Goal: Task Accomplishment & Management: Use online tool/utility

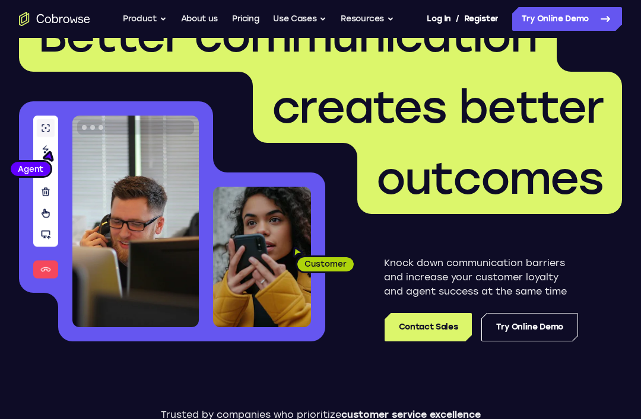
click at [548, 21] on link "Try Online Demo" at bounding box center [567, 19] width 110 height 24
click at [552, 30] on link "Try Online Demo" at bounding box center [567, 19] width 110 height 24
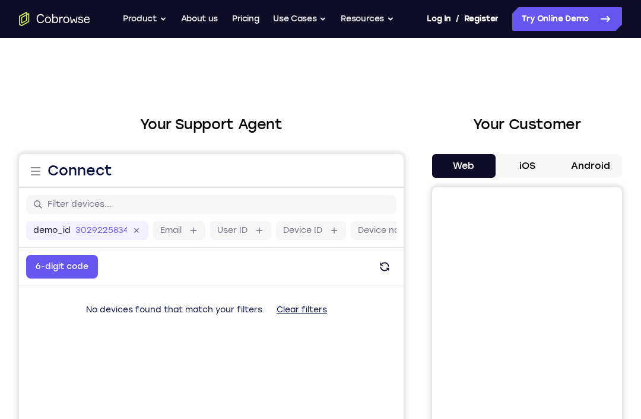
click at [583, 177] on button "Android" at bounding box center [589, 166] width 63 height 24
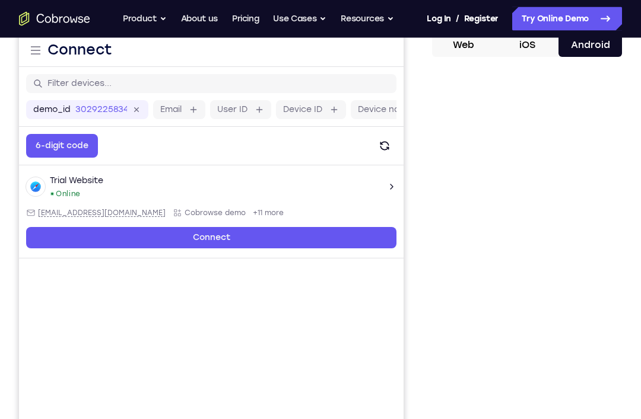
scroll to position [121, 0]
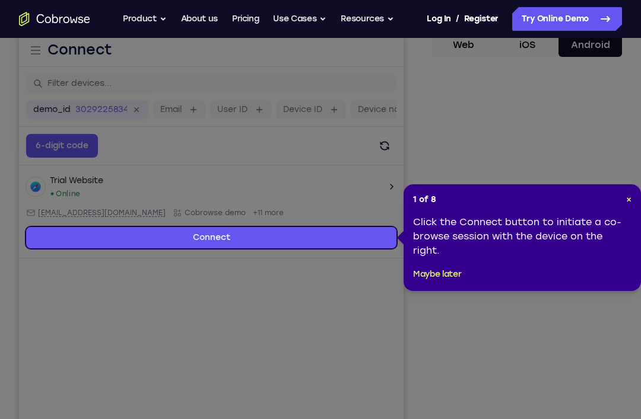
click at [638, 209] on div "1 of 8 × Click the Connect button to initiate a co-browse session with the devi…" at bounding box center [521, 238] width 237 height 107
click at [621, 196] on header "1 of 8 ×" at bounding box center [522, 200] width 218 height 12
click at [638, 202] on div "1 of 8 × Click the Connect button to initiate a co-browse session with the devi…" at bounding box center [521, 238] width 237 height 107
click at [622, 202] on header "1 of 8 ×" at bounding box center [522, 200] width 218 height 12
click at [620, 199] on header "1 of 8 ×" at bounding box center [522, 200] width 218 height 12
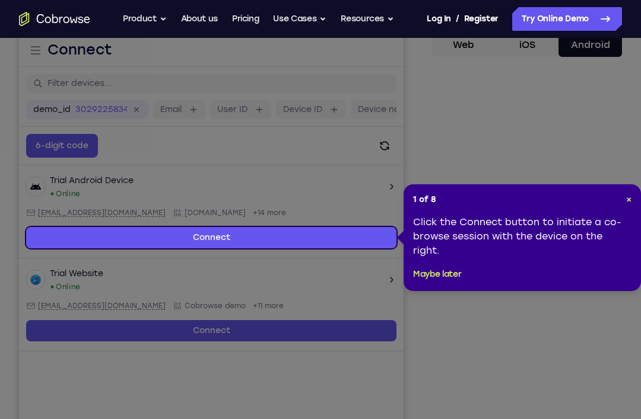
click at [629, 198] on span "×" at bounding box center [628, 200] width 5 height 10
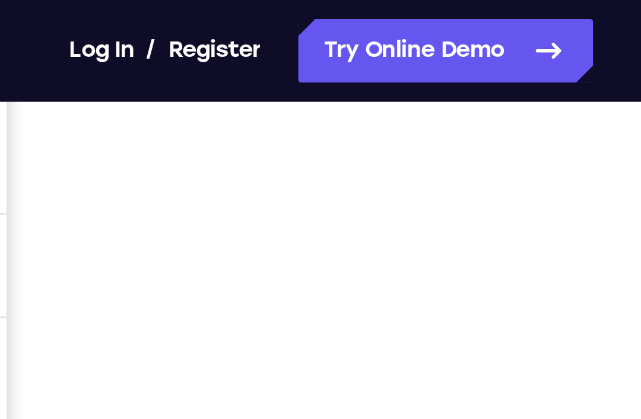
scroll to position [168, 0]
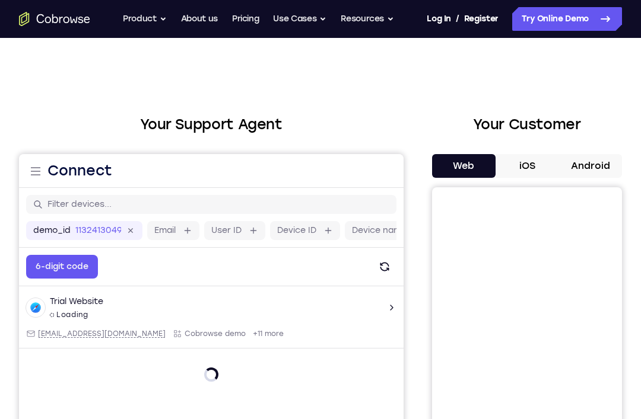
click at [600, 168] on button "Android" at bounding box center [589, 166] width 63 height 24
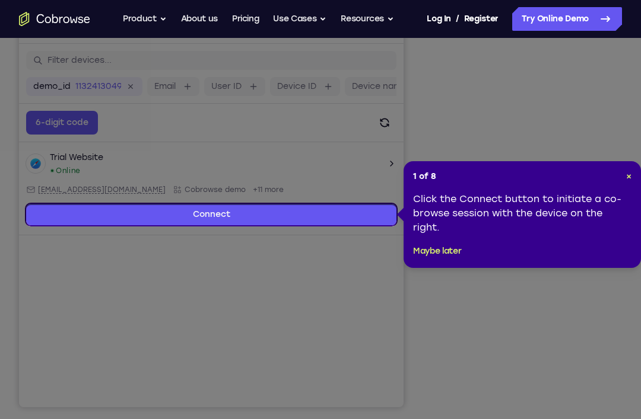
scroll to position [143, 0]
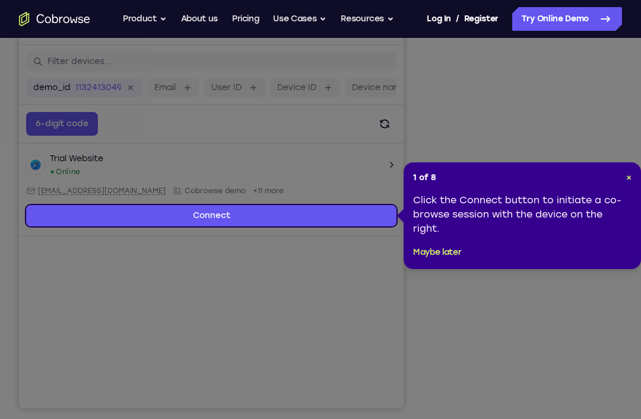
click at [614, 179] on header "1 of 8 ×" at bounding box center [522, 178] width 218 height 12
click at [633, 173] on div "1 of 8 × Click the Connect button to initiate a co-browse session with the devi…" at bounding box center [521, 216] width 237 height 107
click at [632, 172] on div "1 of 8 × Click the Connect button to initiate a co-browse session with the devi…" at bounding box center [521, 216] width 237 height 107
click at [629, 176] on span "×" at bounding box center [628, 178] width 5 height 10
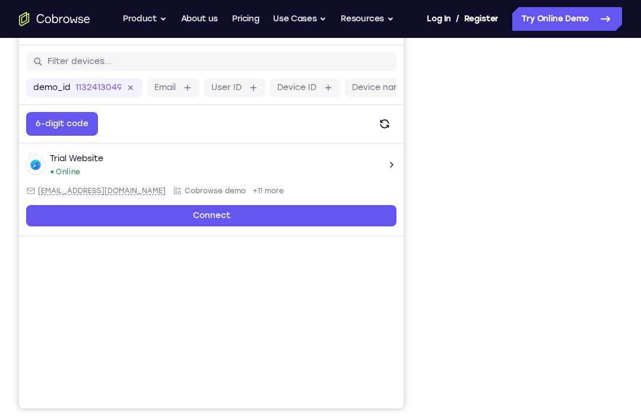
scroll to position [175, 0]
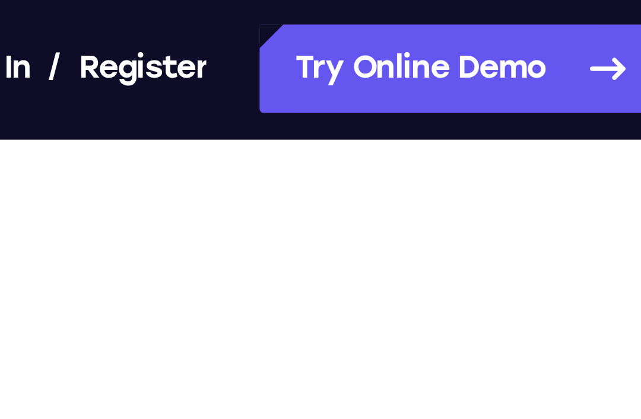
click at [8, 1] on nav "Go back Powerful, Flexible and Trustworthy. Avoid all extra friction for both A…" at bounding box center [320, 19] width 641 height 38
